Goal: Task Accomplishment & Management: Manage account settings

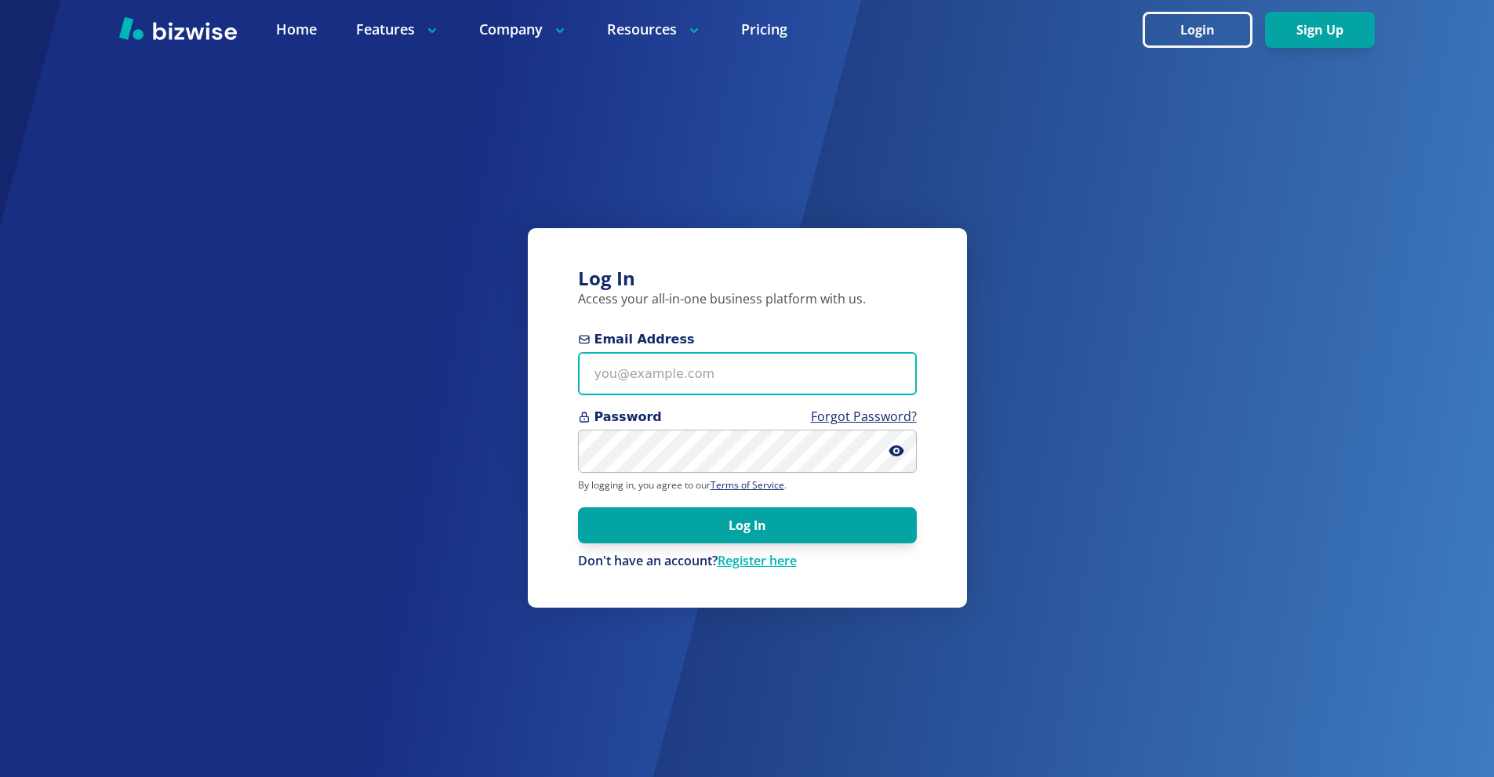
click at [752, 355] on input "Email Address" at bounding box center [747, 373] width 339 height 43
paste input "[EMAIL_ADDRESS][DOMAIN_NAME]"
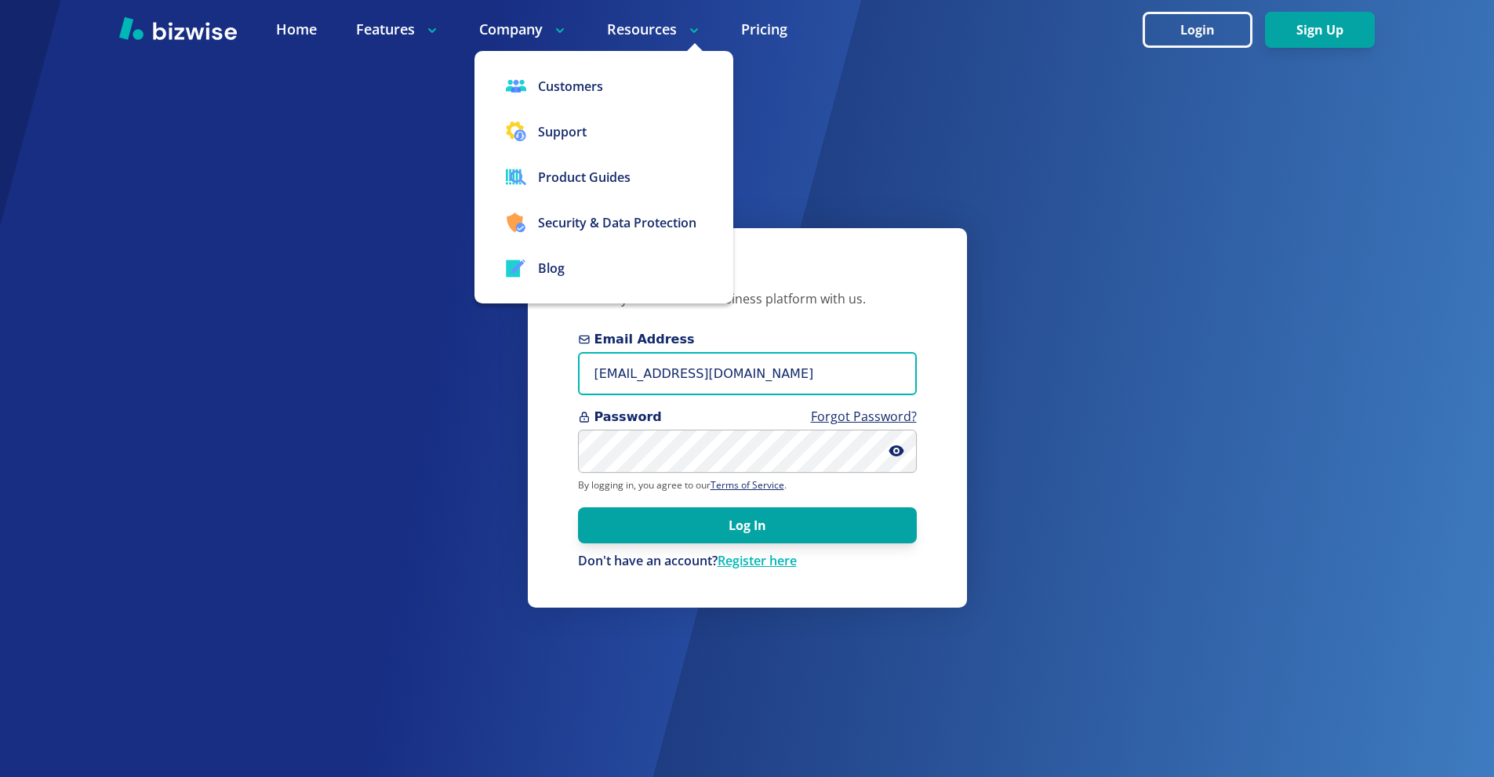
type input "[EMAIL_ADDRESS][DOMAIN_NAME]"
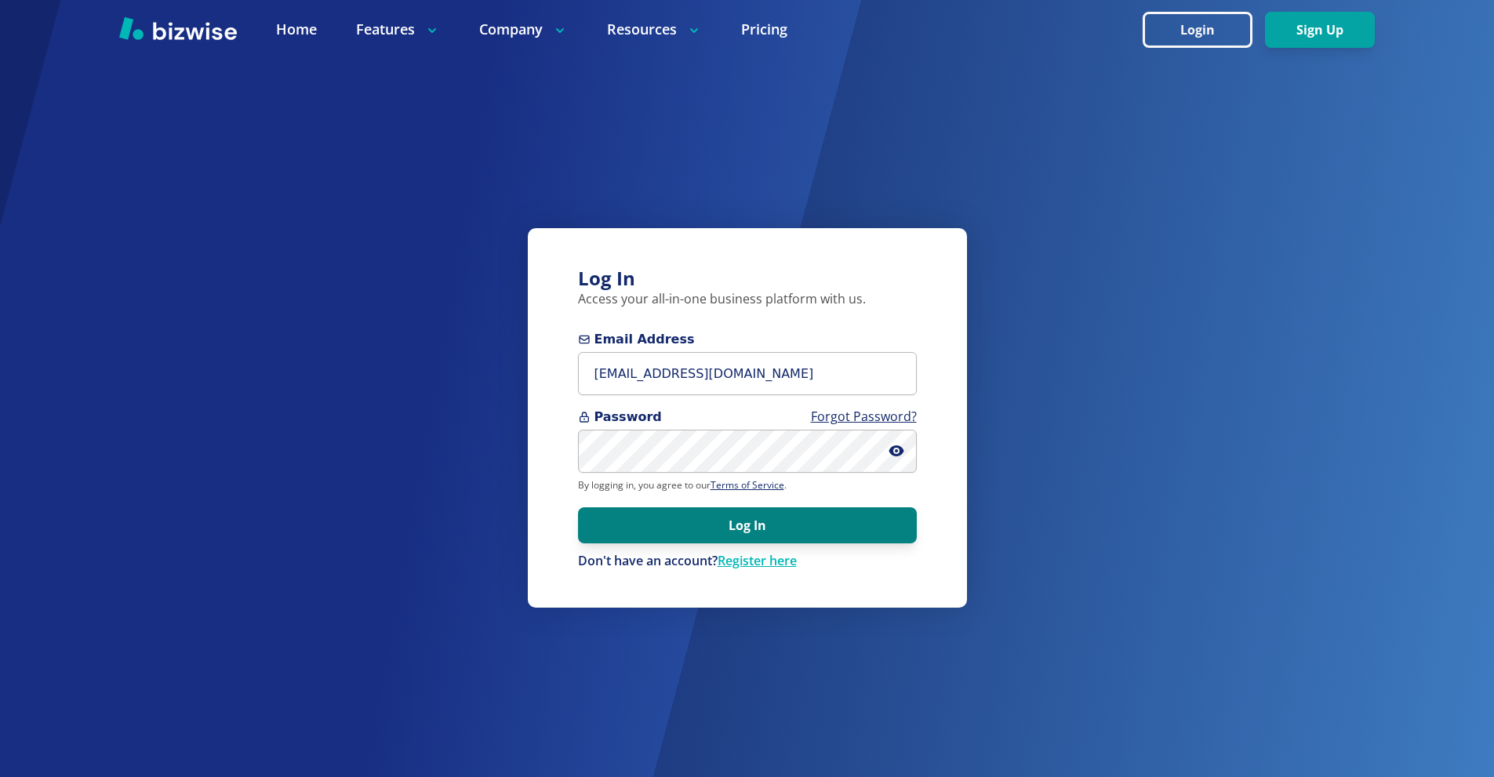
click at [783, 514] on button "Log In" at bounding box center [747, 525] width 339 height 36
